Goal: Navigation & Orientation: Find specific page/section

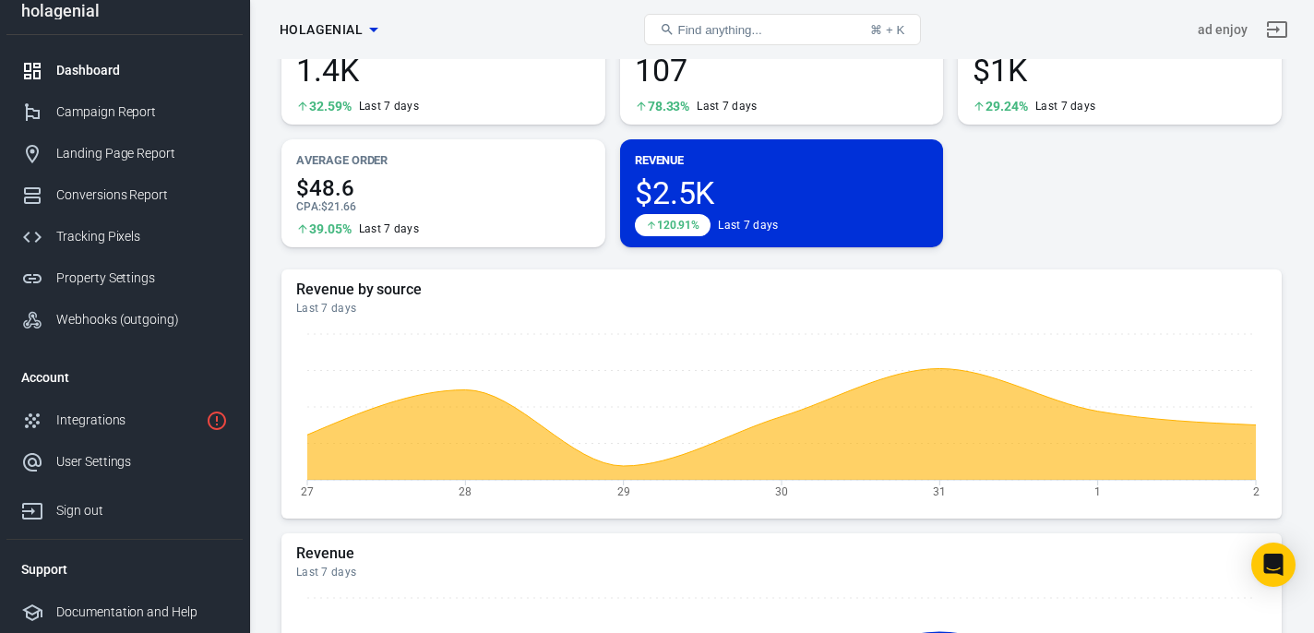
scroll to position [103, 0]
click at [373, 29] on icon "button" at bounding box center [373, 30] width 9 height 5
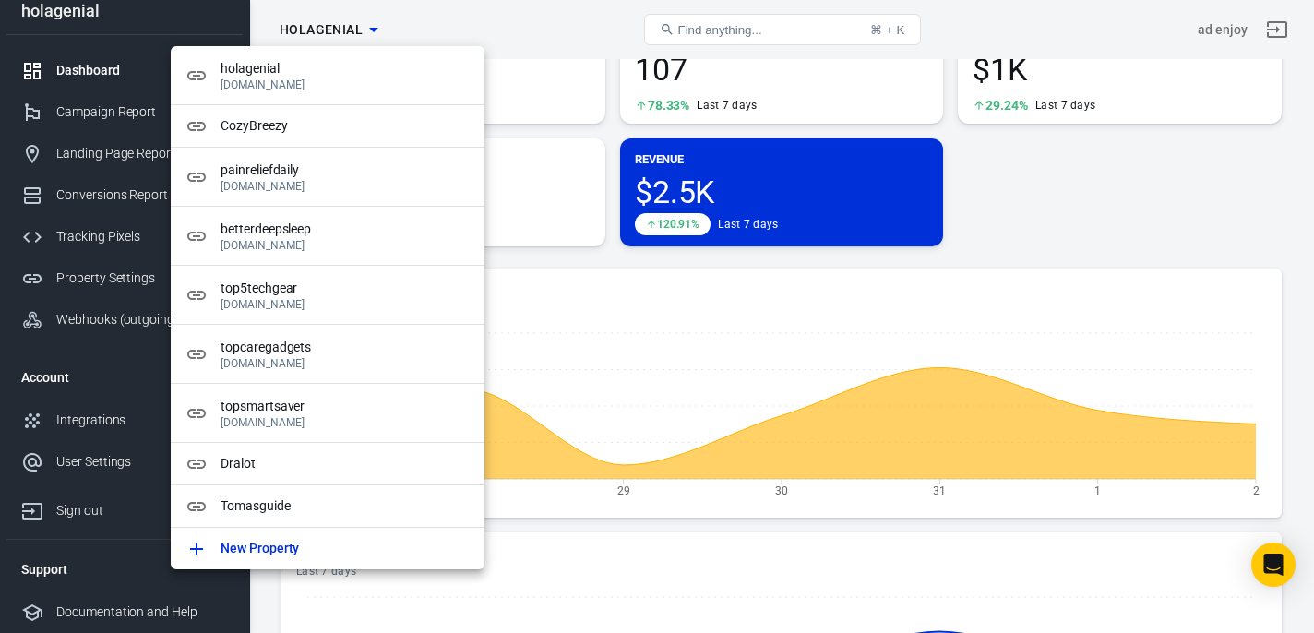
click at [1032, 187] on div at bounding box center [657, 316] width 1314 height 633
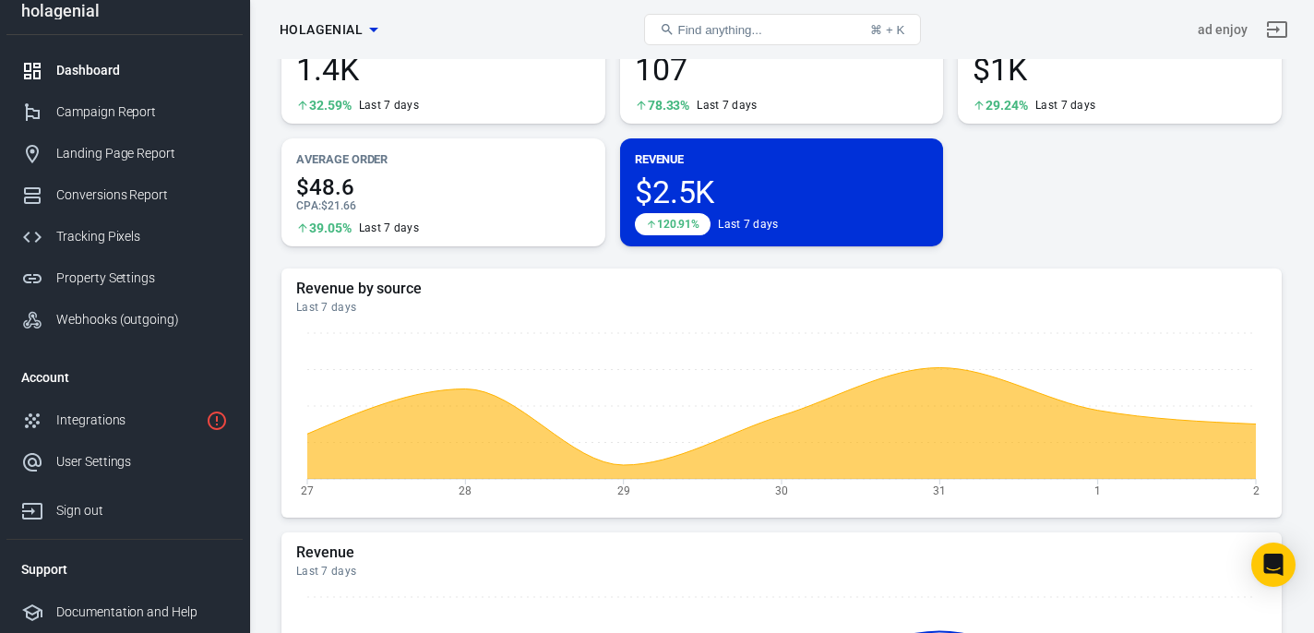
scroll to position [0, 0]
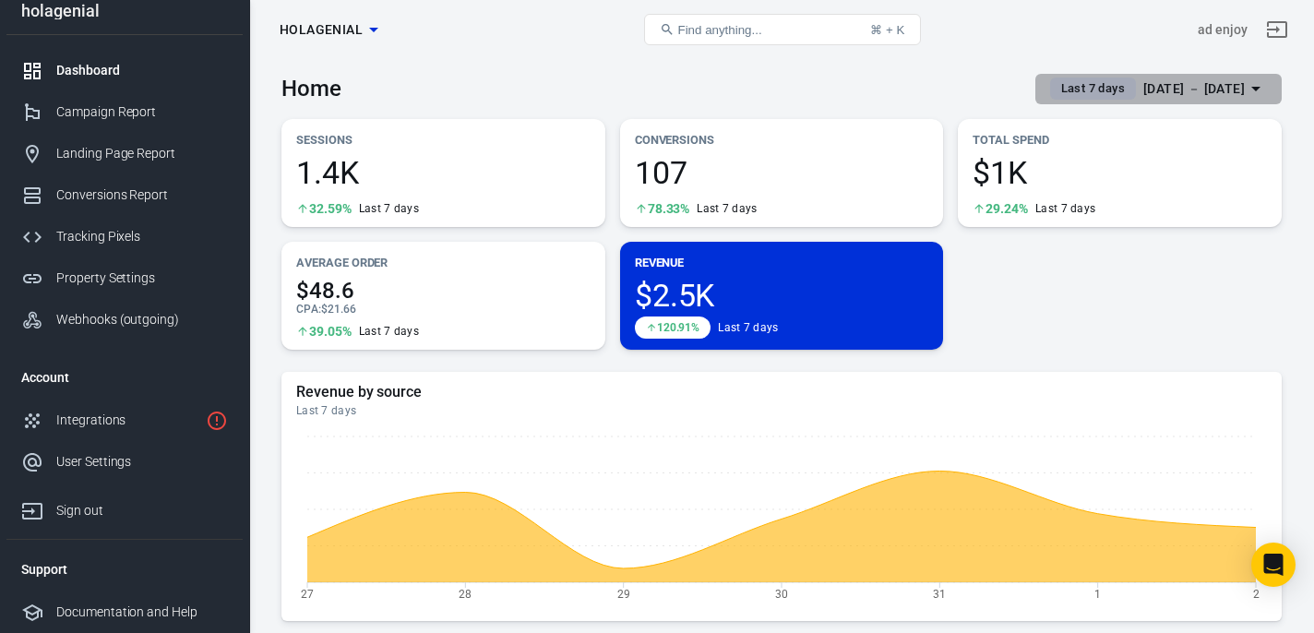
click at [1061, 87] on span "Last 7 days" at bounding box center [1093, 88] width 78 height 18
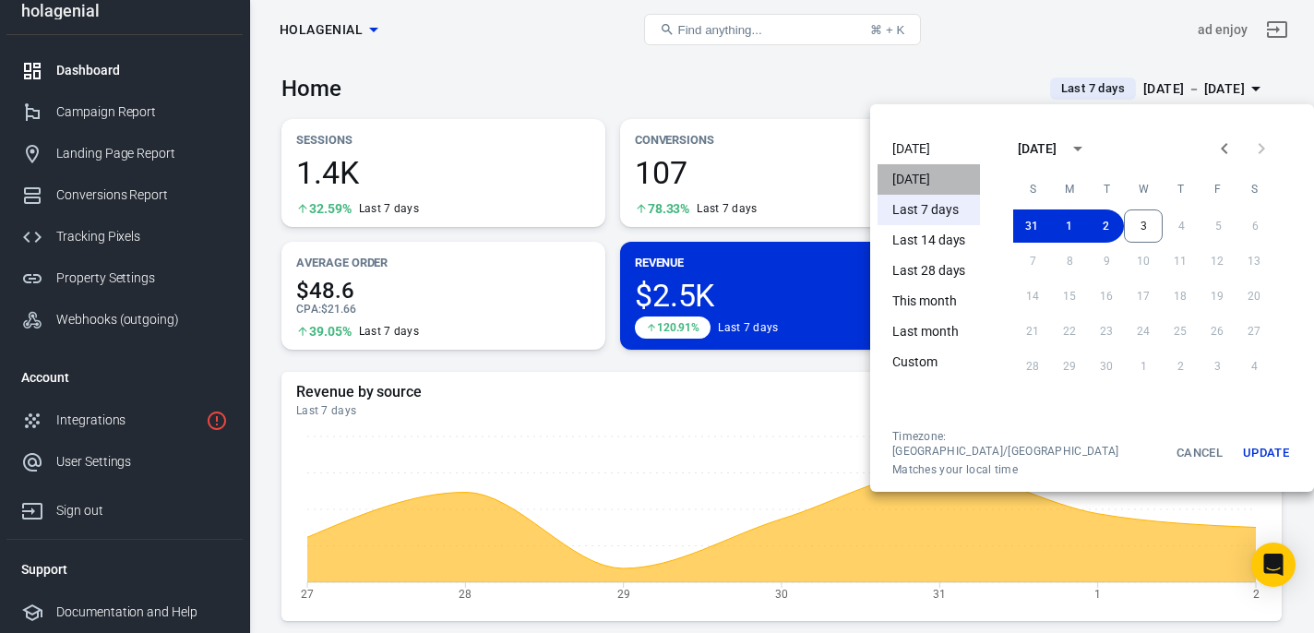
click at [926, 179] on li "[DATE]" at bounding box center [929, 179] width 102 height 30
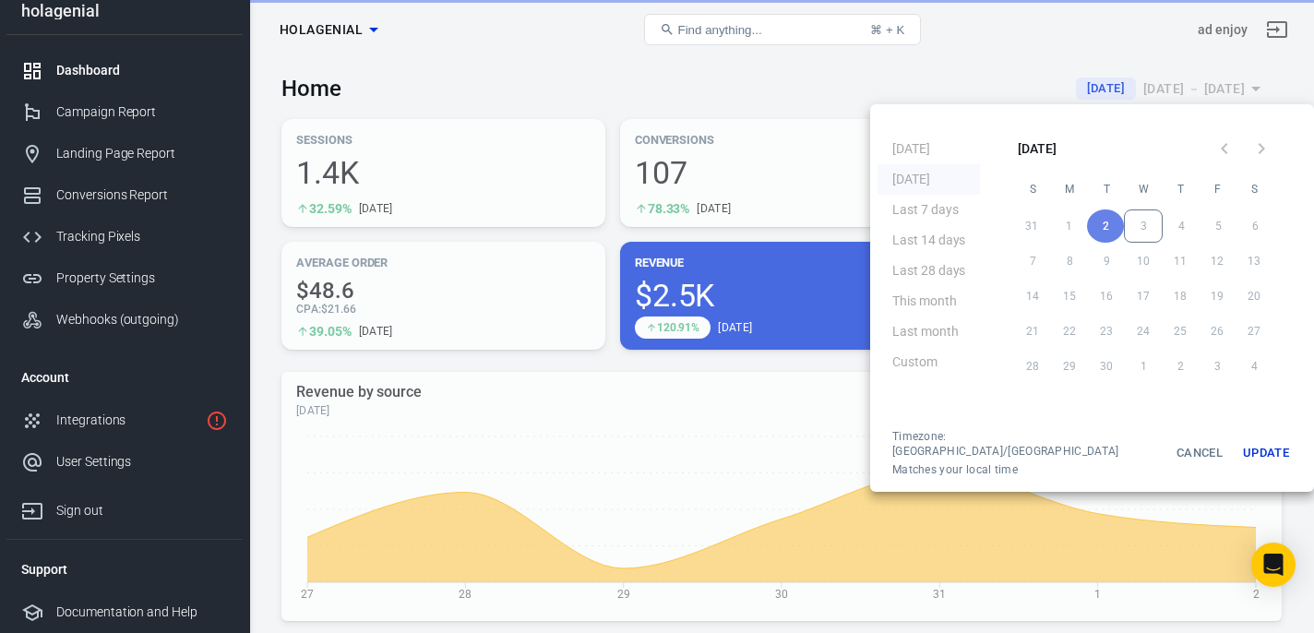
click at [1237, 446] on button "Update" at bounding box center [1266, 453] width 59 height 48
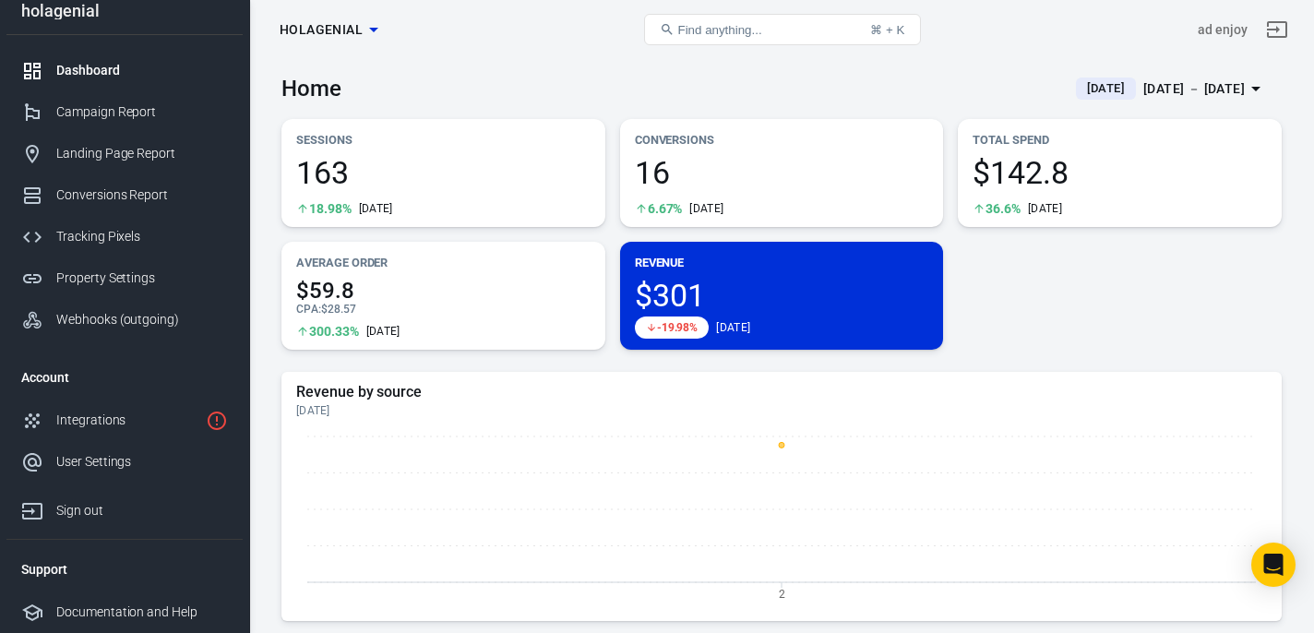
click at [366, 34] on icon "button" at bounding box center [374, 29] width 22 height 22
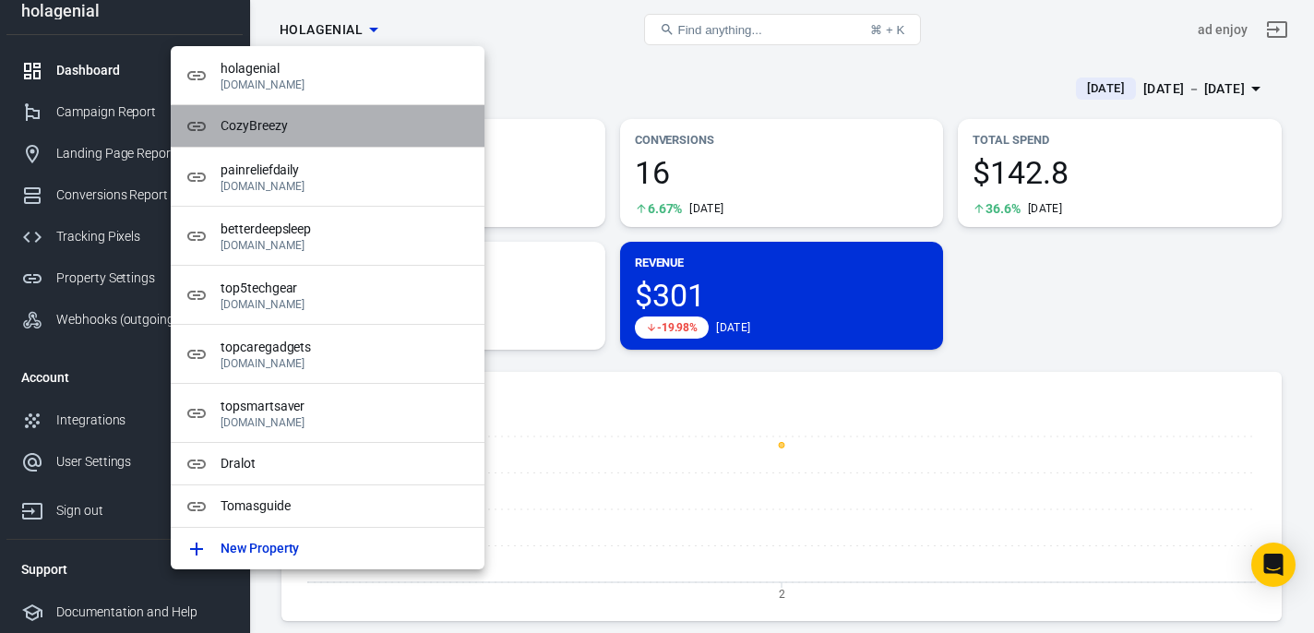
click at [354, 118] on span "CozyBreezy" at bounding box center [345, 125] width 249 height 19
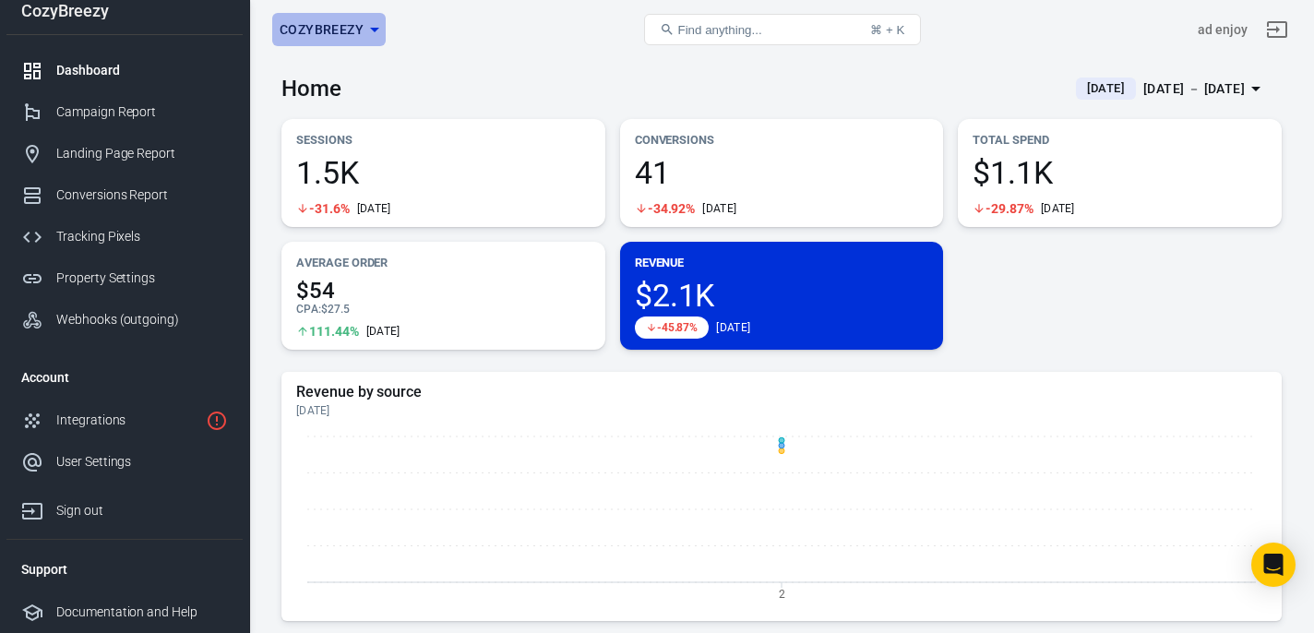
click at [352, 30] on span "CozyBreezy" at bounding box center [322, 29] width 84 height 23
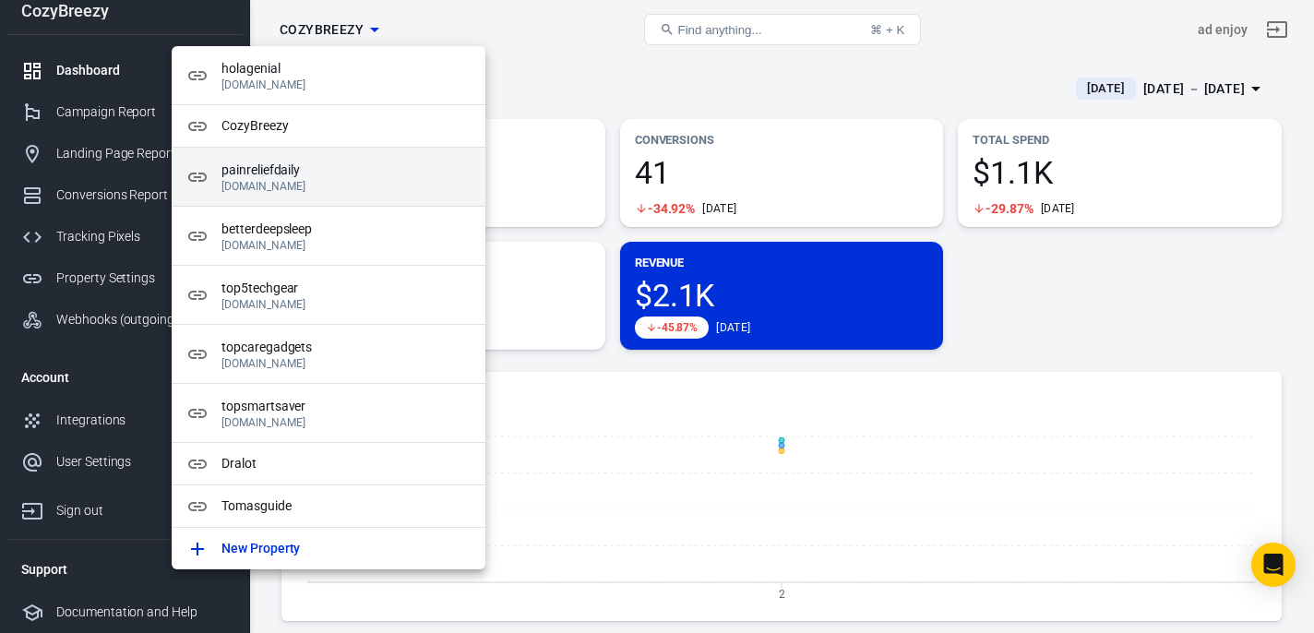
click at [350, 169] on span "painreliefdaily" at bounding box center [345, 170] width 249 height 19
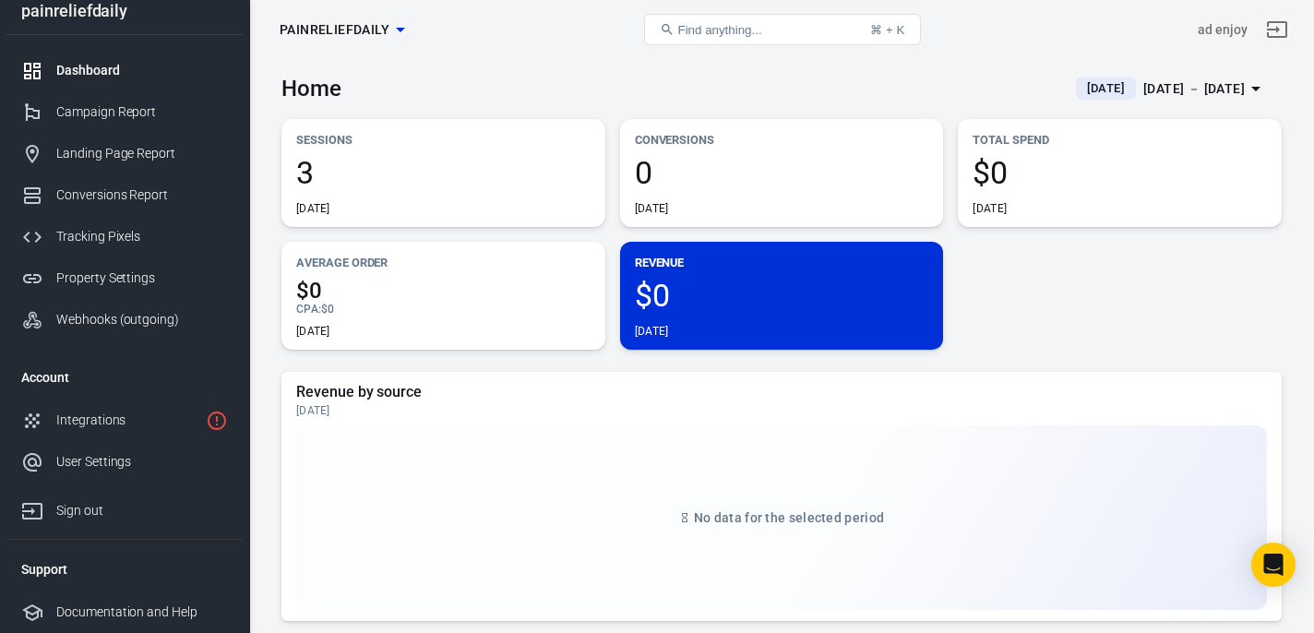
click at [375, 30] on span "painreliefdaily" at bounding box center [335, 29] width 110 height 23
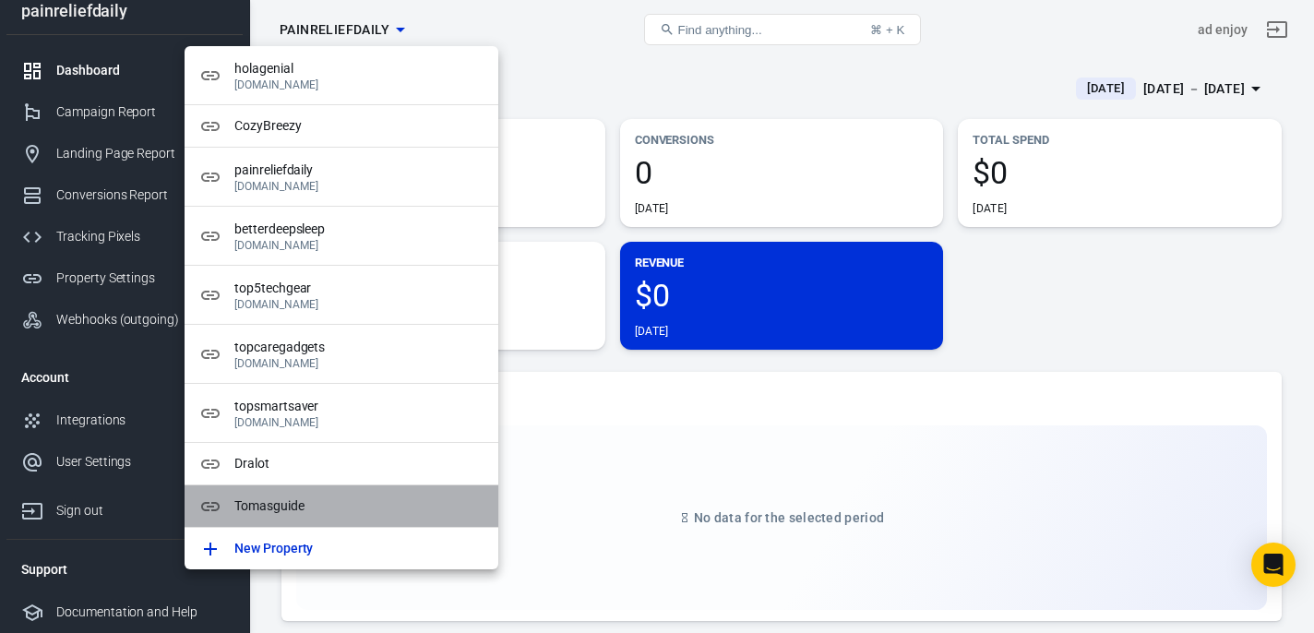
click at [325, 508] on span "Tomasguide" at bounding box center [358, 505] width 249 height 19
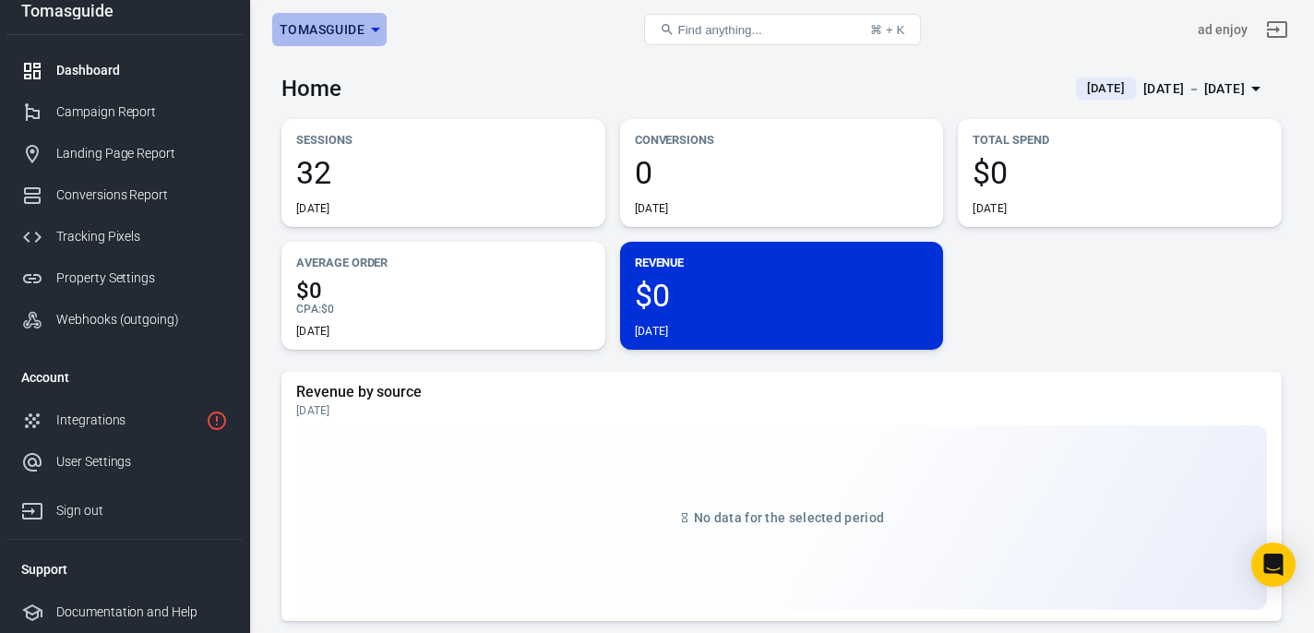
click at [361, 30] on span "Tomasguide" at bounding box center [322, 29] width 85 height 23
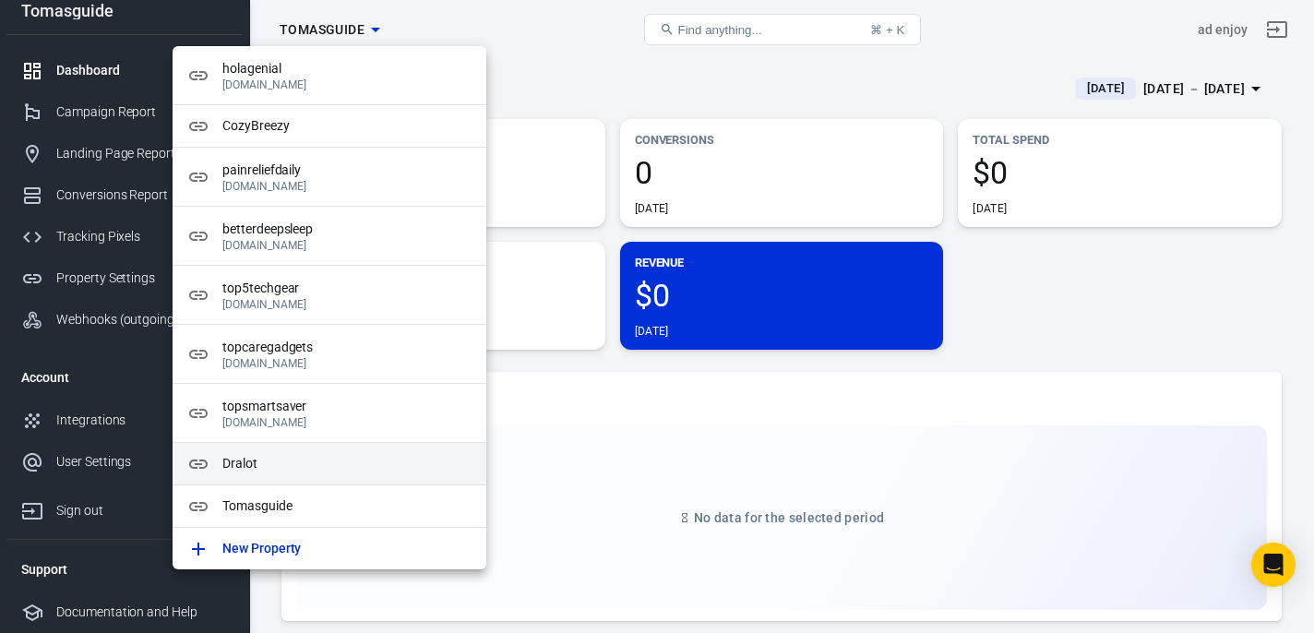
click at [274, 462] on span "Dralot" at bounding box center [346, 463] width 249 height 19
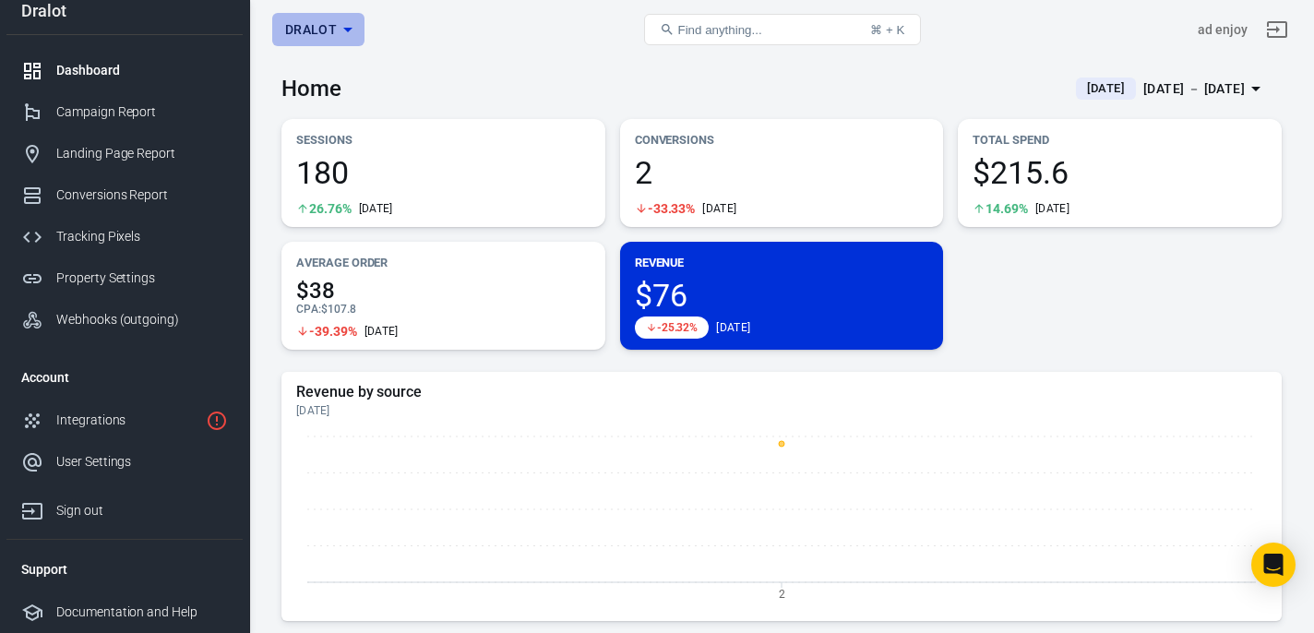
click at [333, 29] on span "Dralot" at bounding box center [311, 29] width 52 height 23
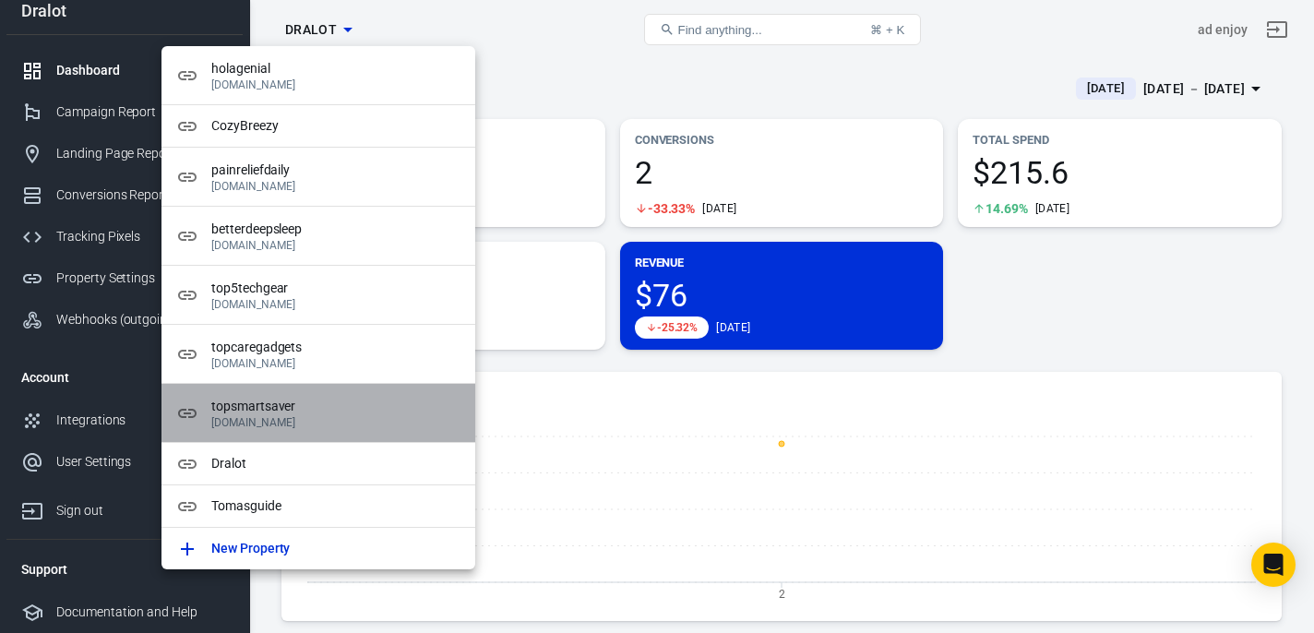
click at [260, 420] on p "[DOMAIN_NAME]" at bounding box center [335, 422] width 249 height 13
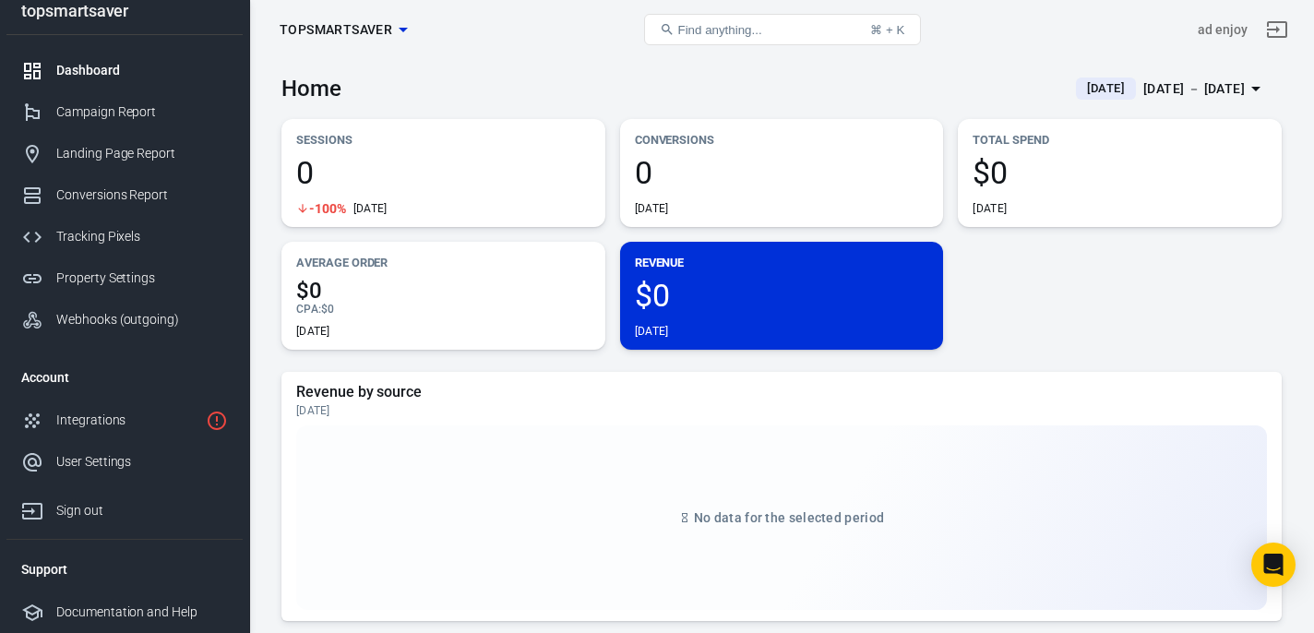
click at [365, 26] on span "topsmartsaver" at bounding box center [336, 29] width 113 height 23
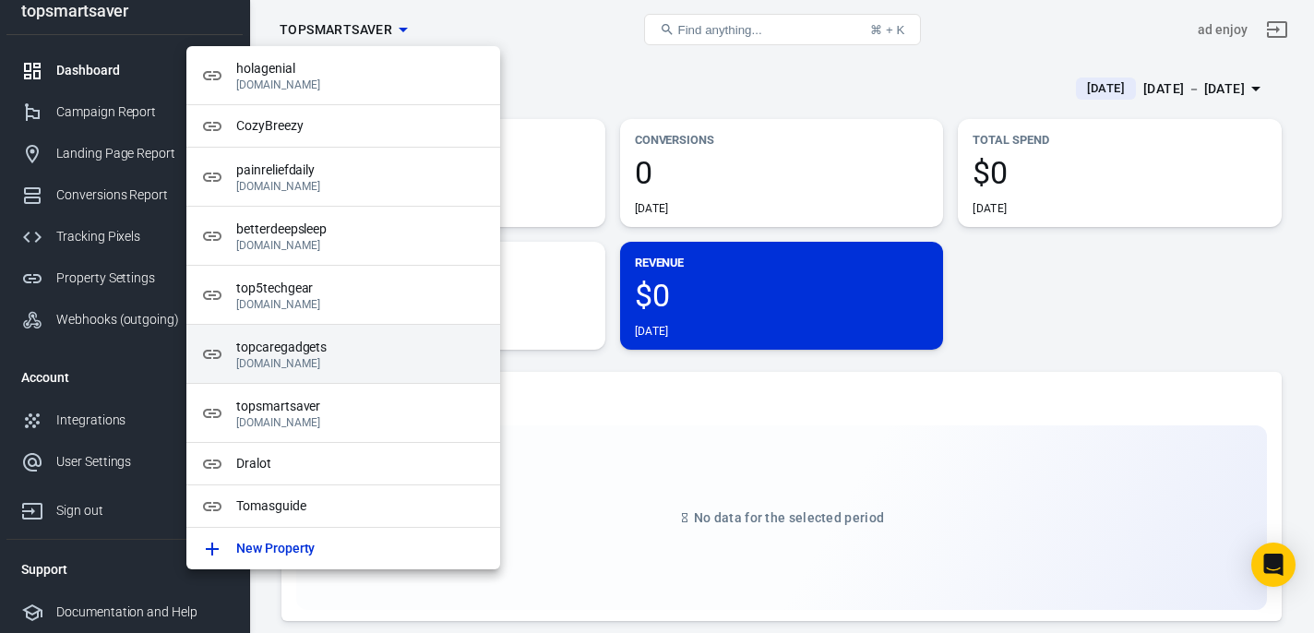
click at [309, 351] on span "topcaregadgets" at bounding box center [360, 347] width 249 height 19
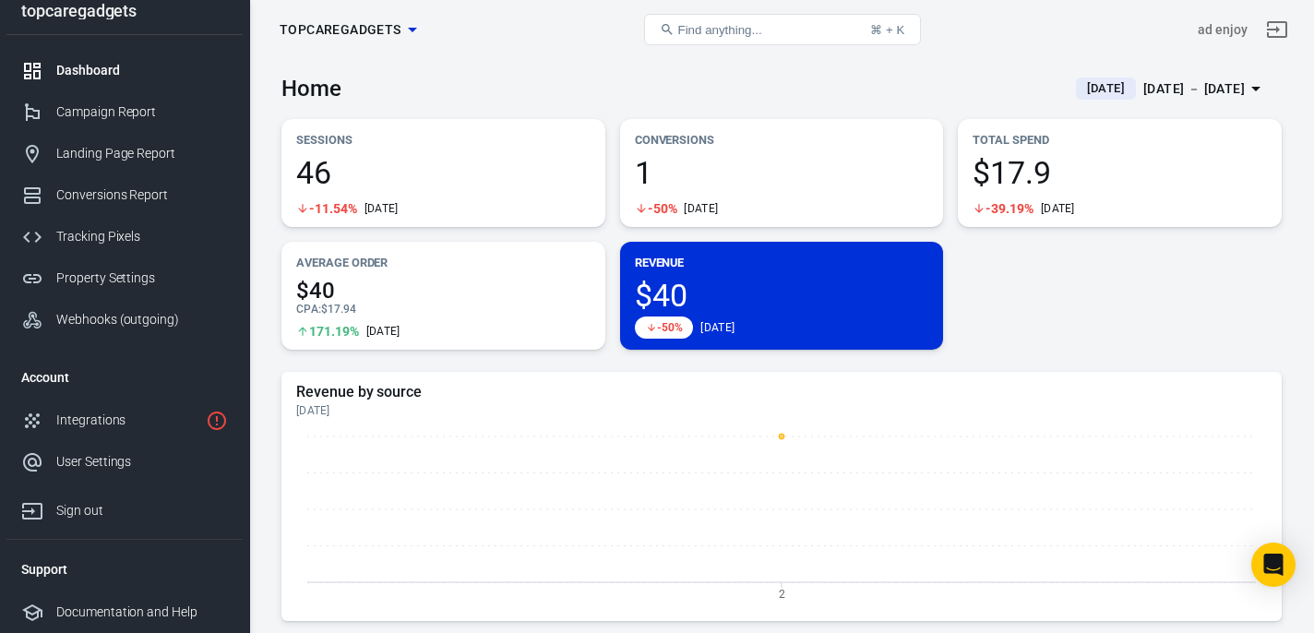
click at [85, 78] on div "Dashboard" at bounding box center [142, 70] width 172 height 19
click at [84, 65] on div "Dashboard" at bounding box center [142, 70] width 172 height 19
click at [373, 26] on span "topcaregadgets" at bounding box center [341, 29] width 122 height 23
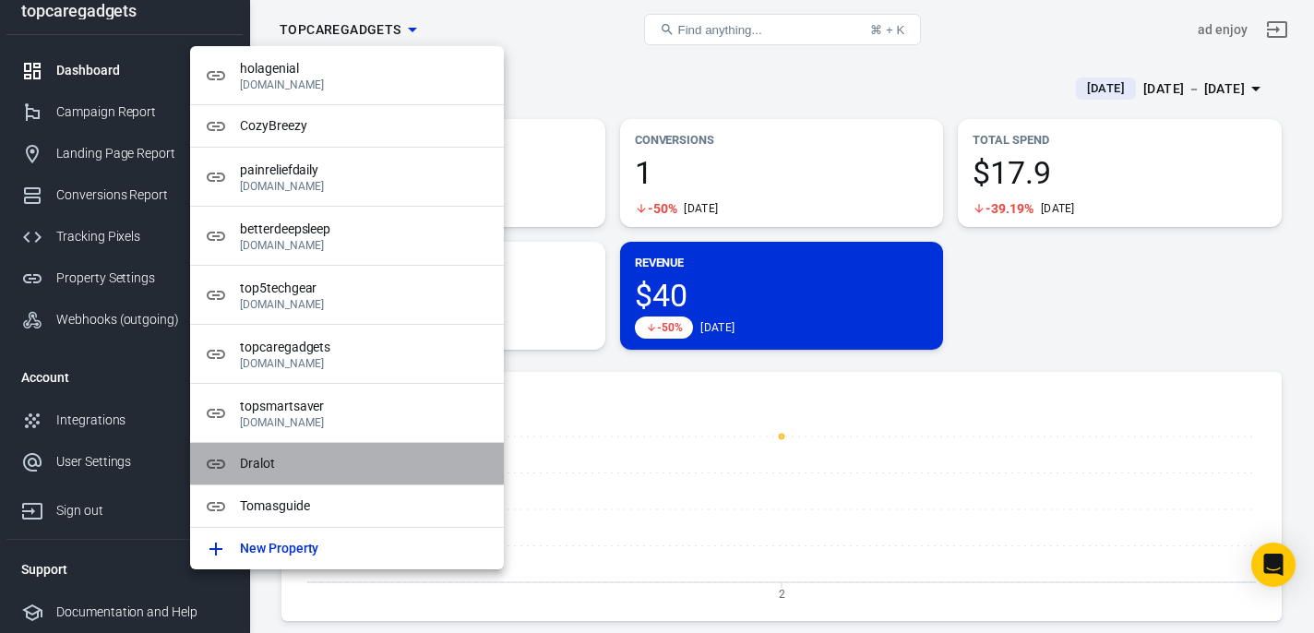
click at [277, 467] on span "Dralot" at bounding box center [364, 463] width 249 height 19
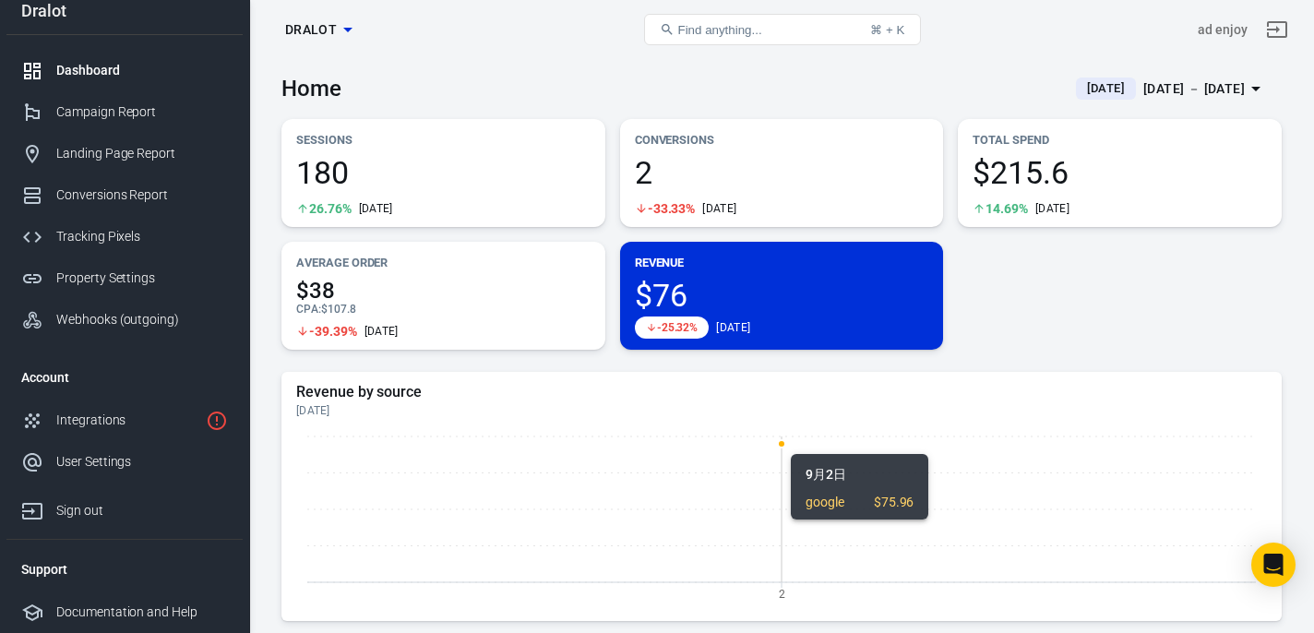
scroll to position [6, 0]
